Goal: Task Accomplishment & Management: Manage account settings

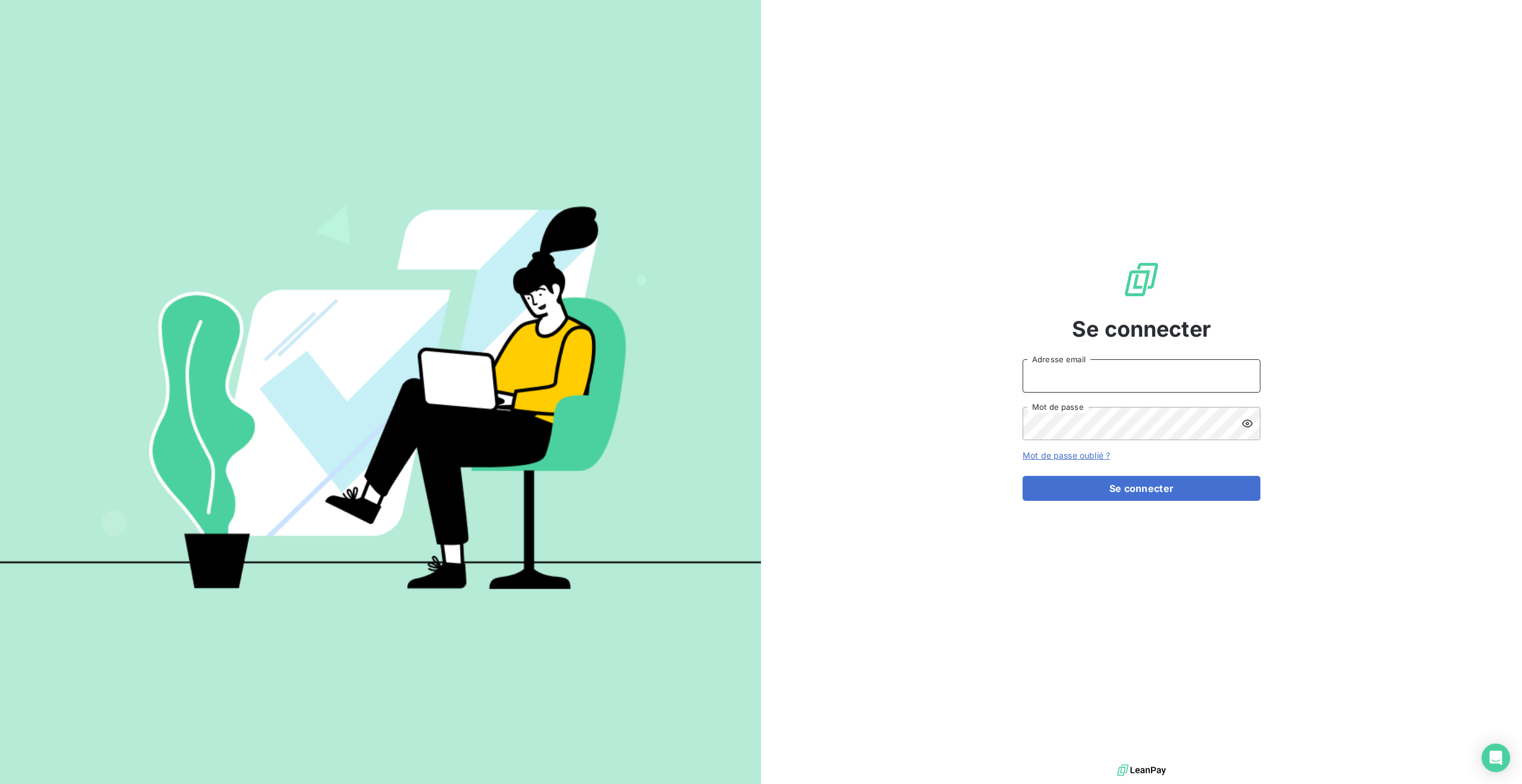
type input "[PERSON_NAME][EMAIL_ADDRESS][DOMAIN_NAME]"
click at [1134, 487] on button "Se connecter" at bounding box center [1142, 487] width 238 height 24
